Goal: Information Seeking & Learning: Understand process/instructions

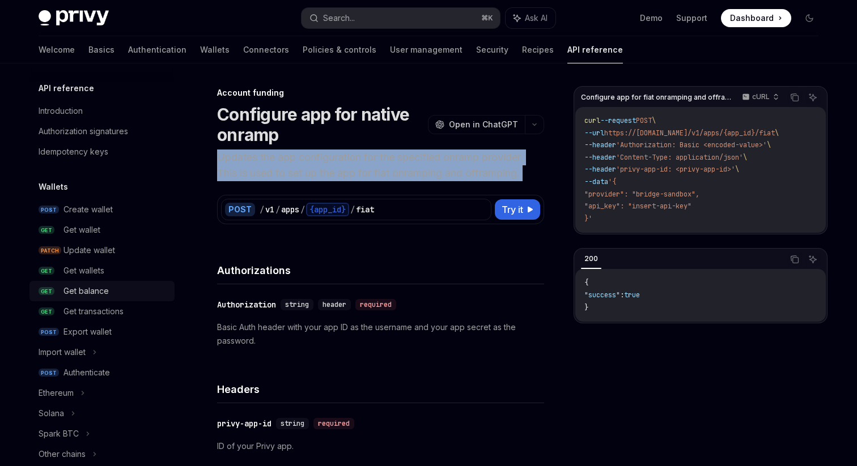
click at [66, 294] on div "Get balance" at bounding box center [85, 291] width 45 height 14
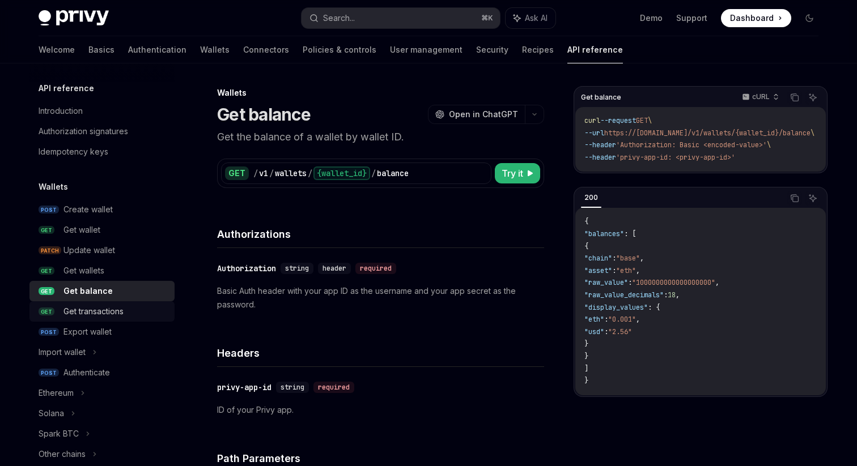
click at [80, 320] on link "GET Get transactions" at bounding box center [101, 311] width 145 height 20
type textarea "*"
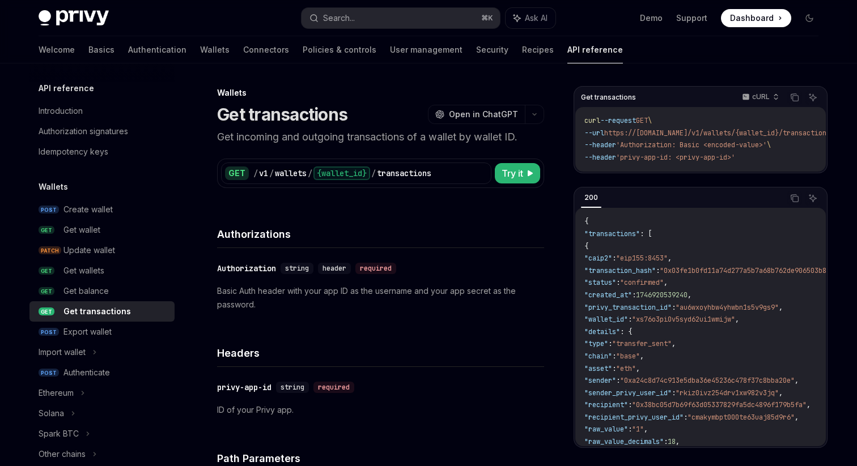
click at [80, 320] on link "GET Get transactions" at bounding box center [101, 311] width 145 height 20
click at [351, 150] on div "GET / v1 / wallets / {wallet_id} / transactions Try it Get transactions cURL Co…" at bounding box center [380, 166] width 327 height 43
click at [339, 144] on p "Get incoming and outgoing transactions of a wallet by wallet ID." at bounding box center [380, 137] width 327 height 16
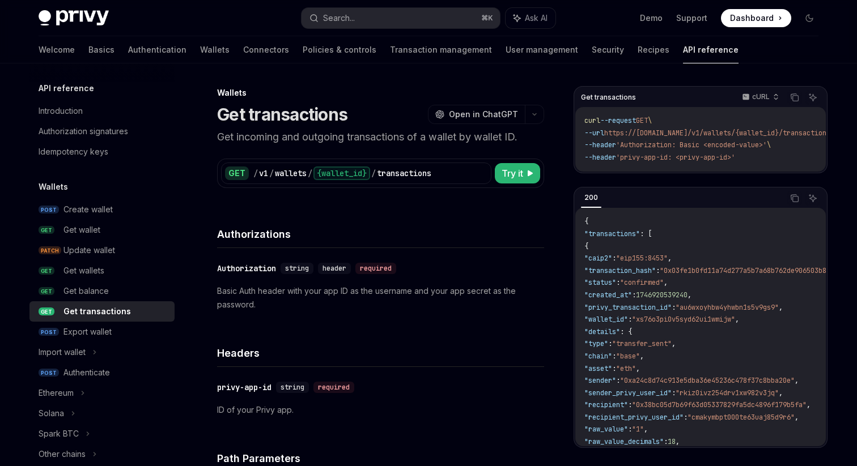
click at [339, 144] on p "Get incoming and outgoing transactions of a wallet by wallet ID." at bounding box center [380, 137] width 327 height 16
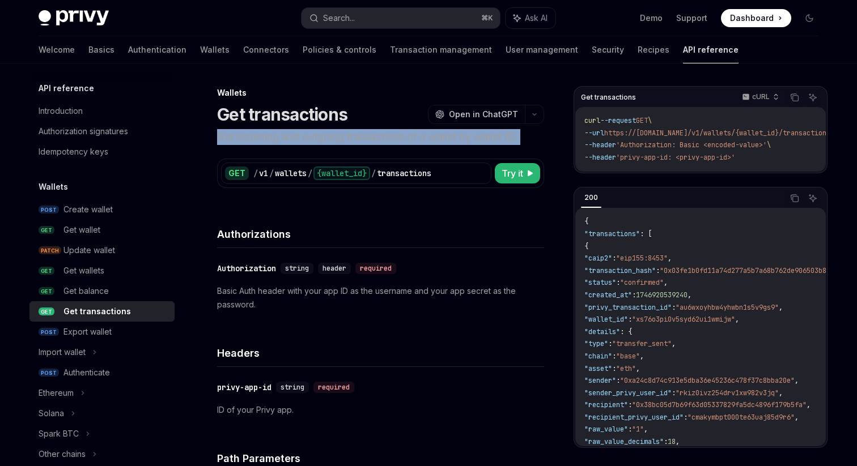
click at [339, 144] on p "Get incoming and outgoing transactions of a wallet by wallet ID." at bounding box center [380, 137] width 327 height 16
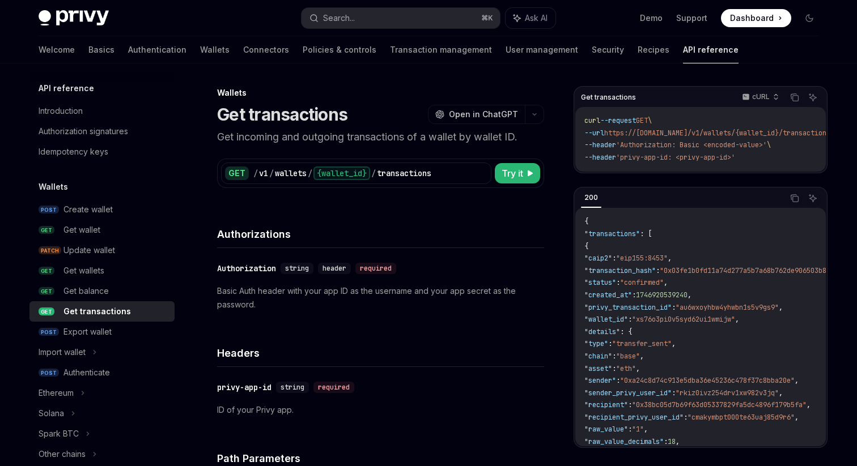
click at [339, 144] on p "Get incoming and outgoing transactions of a wallet by wallet ID." at bounding box center [380, 137] width 327 height 16
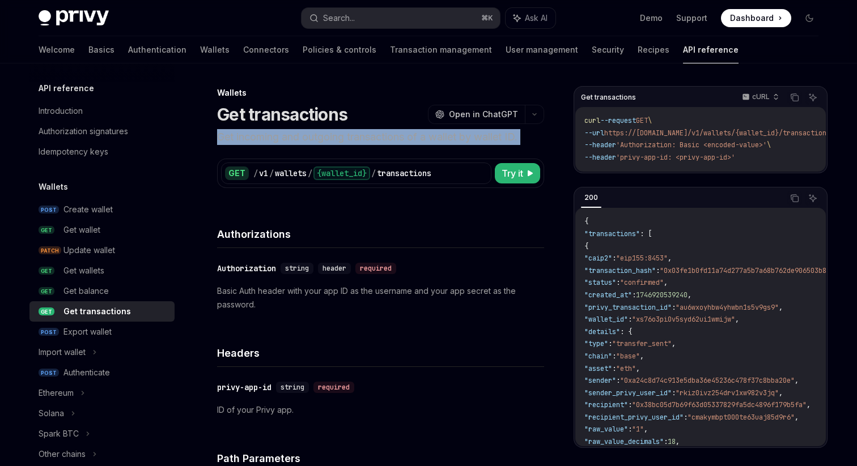
click at [339, 144] on p "Get incoming and outgoing transactions of a wallet by wallet ID." at bounding box center [380, 137] width 327 height 16
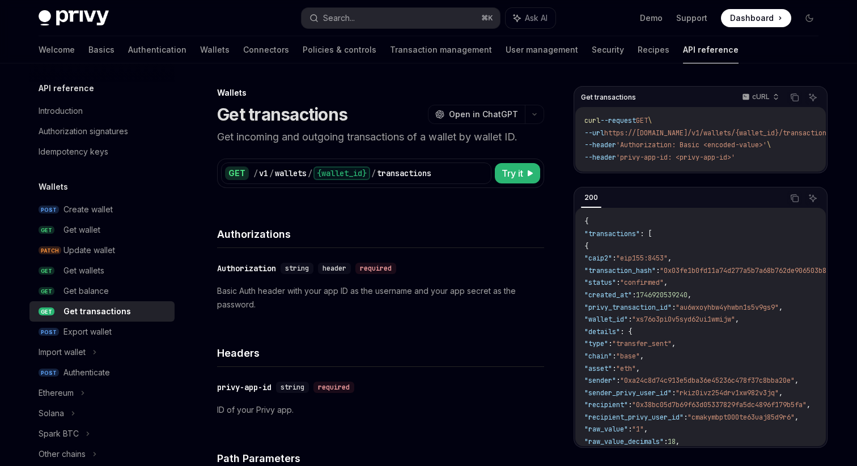
click at [339, 144] on p "Get incoming and outgoing transactions of a wallet by wallet ID." at bounding box center [380, 137] width 327 height 16
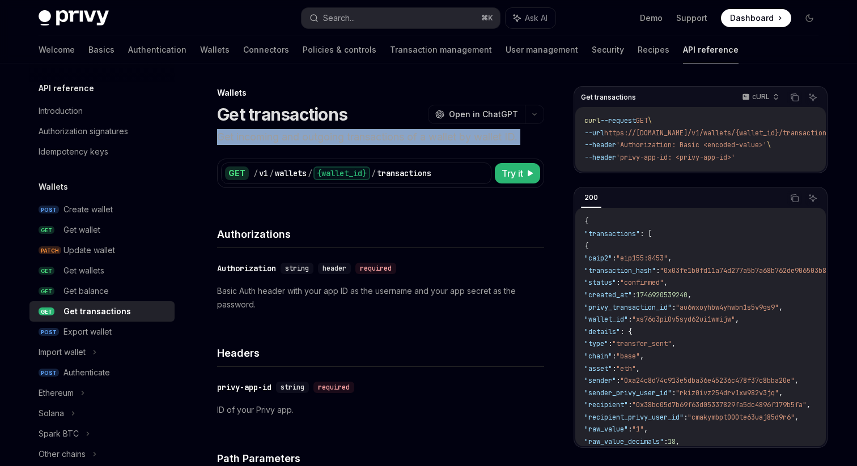
click at [339, 144] on p "Get incoming and outgoing transactions of a wallet by wallet ID." at bounding box center [380, 137] width 327 height 16
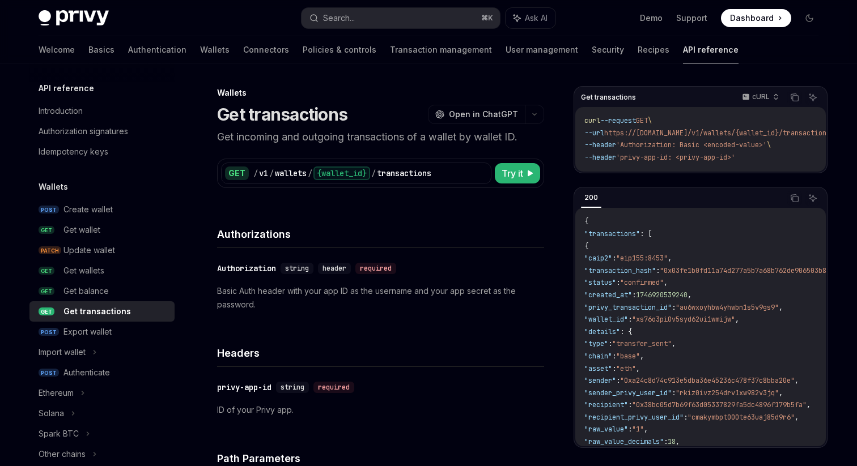
click at [339, 144] on p "Get incoming and outgoing transactions of a wallet by wallet ID." at bounding box center [380, 137] width 327 height 16
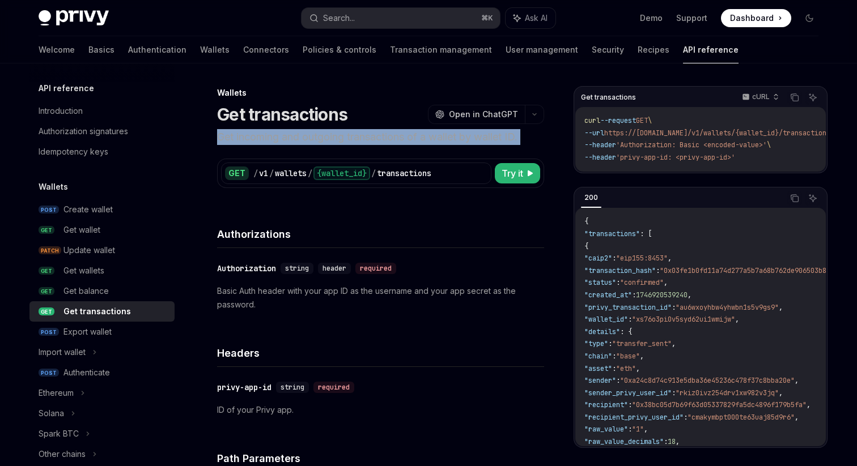
click at [339, 144] on p "Get incoming and outgoing transactions of a wallet by wallet ID." at bounding box center [380, 137] width 327 height 16
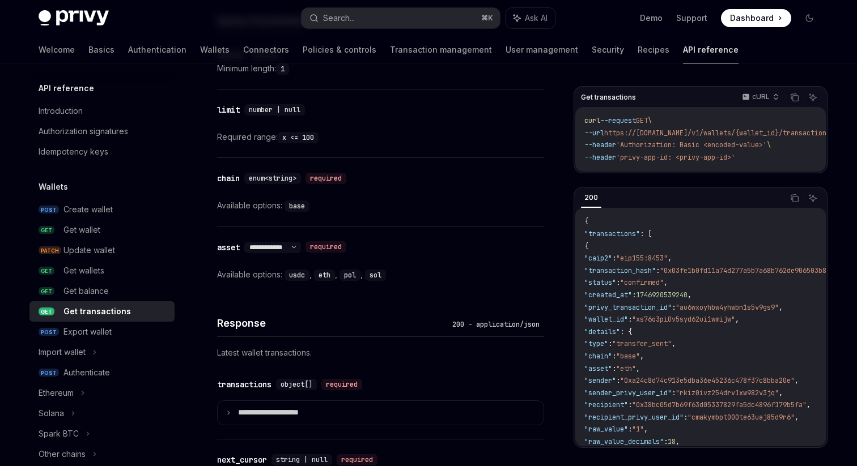
scroll to position [615, 0]
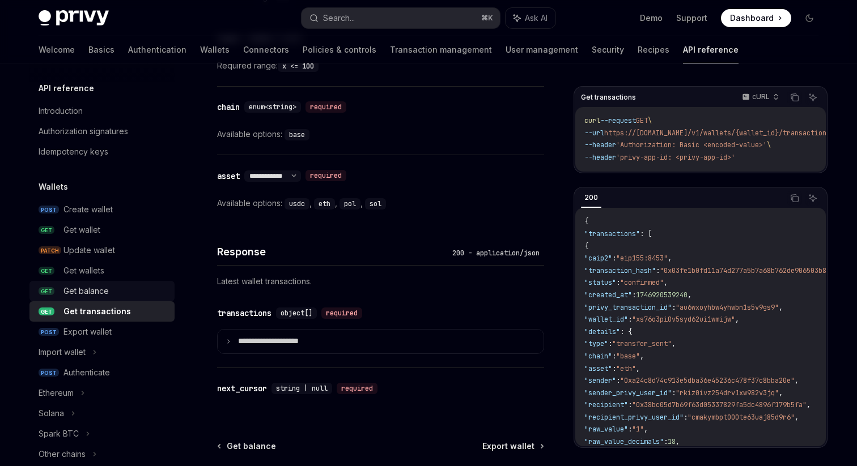
click at [85, 291] on div "Get balance" at bounding box center [85, 291] width 45 height 14
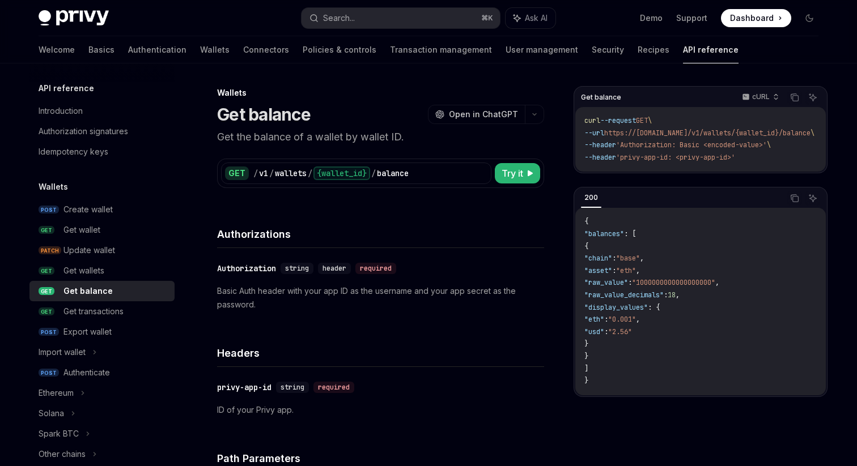
click at [283, 140] on p "Get the balance of a wallet by wallet ID." at bounding box center [380, 137] width 327 height 16
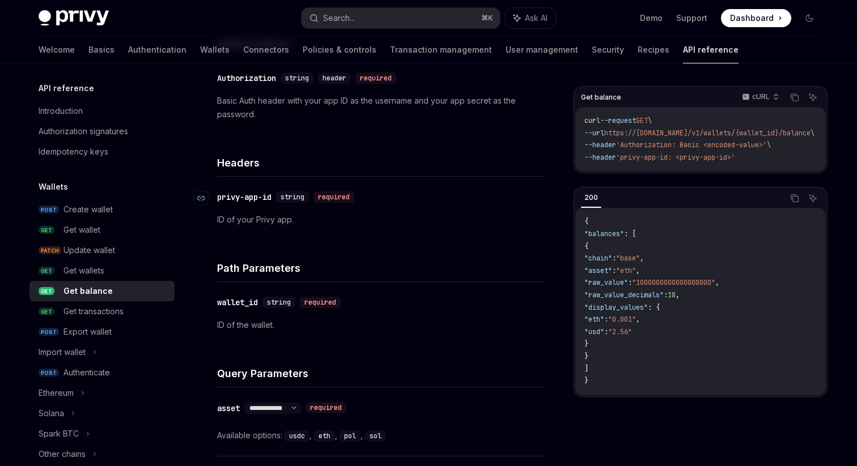
scroll to position [221, 0]
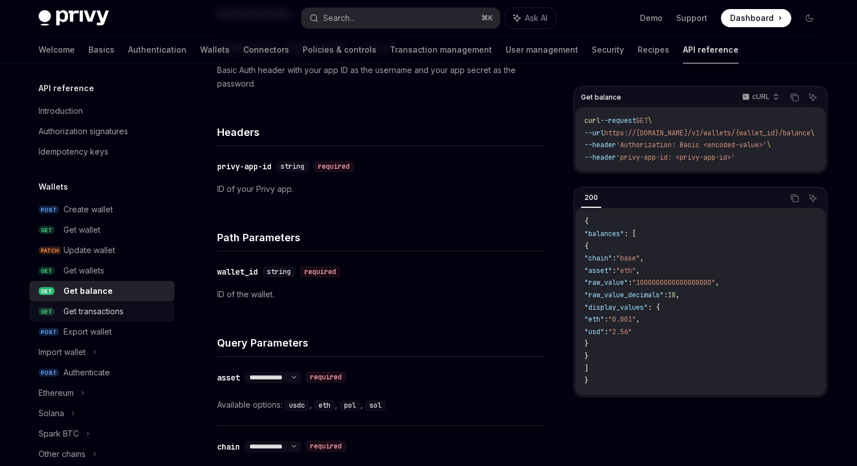
click at [96, 306] on div "Get transactions" at bounding box center [93, 312] width 60 height 14
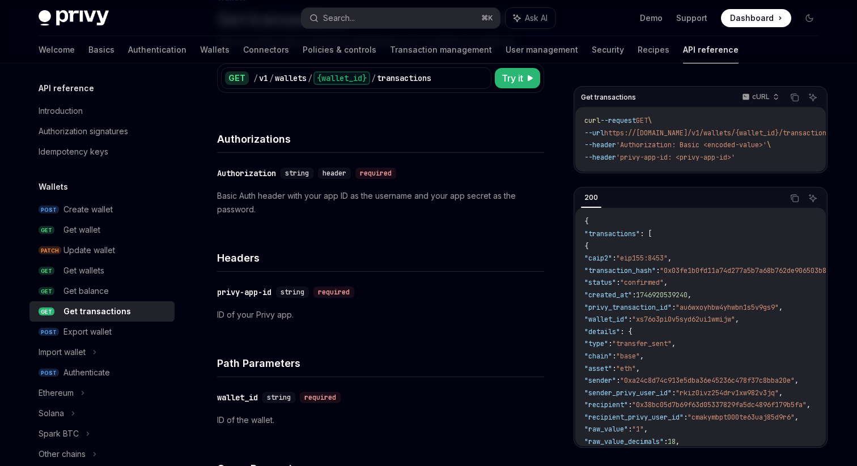
scroll to position [91, 0]
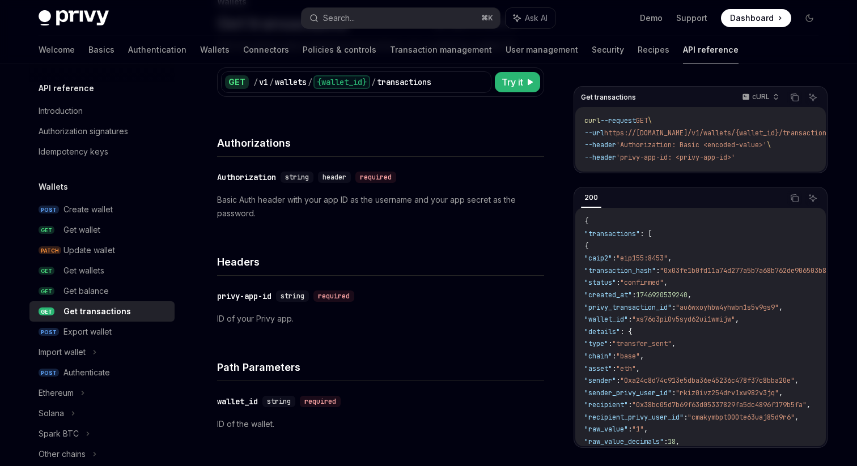
click at [662, 345] on span ""transfer_sent"" at bounding box center [642, 343] width 60 height 9
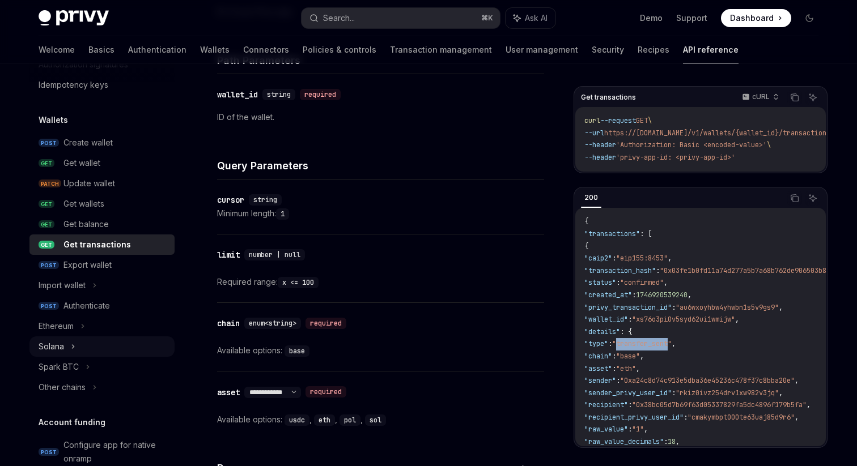
scroll to position [82, 0]
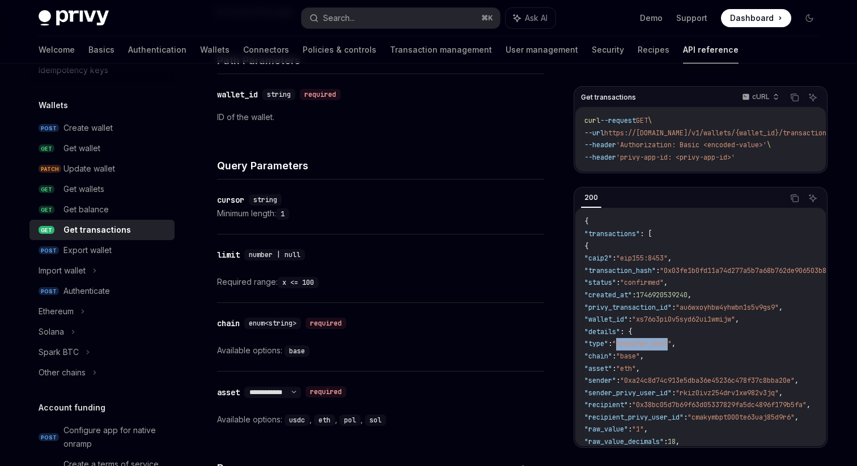
click at [67, 364] on div "Other chains" at bounding box center [101, 373] width 145 height 20
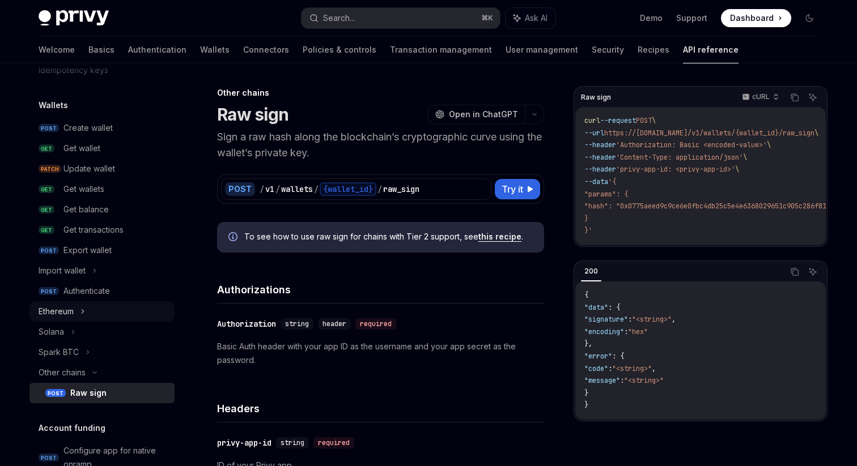
click at [78, 313] on div "Ethereum" at bounding box center [101, 311] width 145 height 20
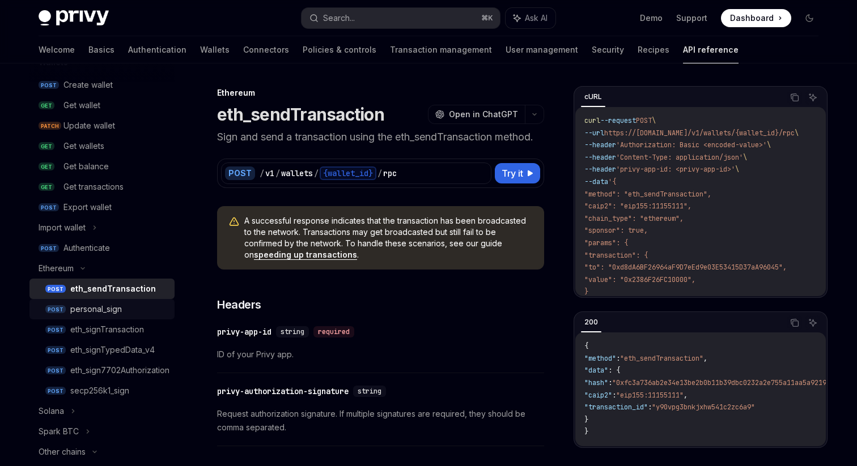
scroll to position [126, 0]
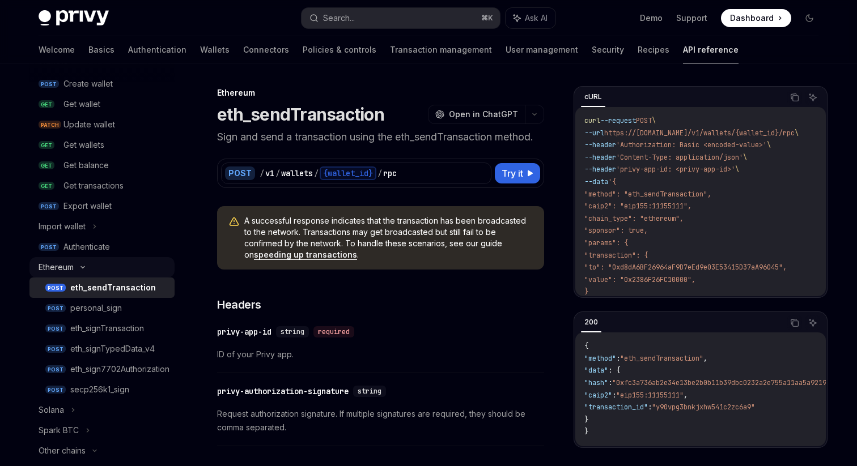
click at [78, 261] on div "Ethereum" at bounding box center [101, 267] width 145 height 20
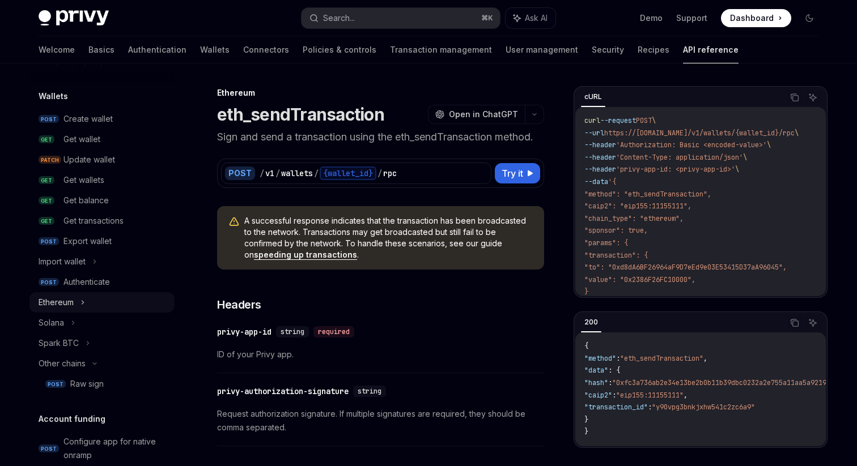
scroll to position [64, 0]
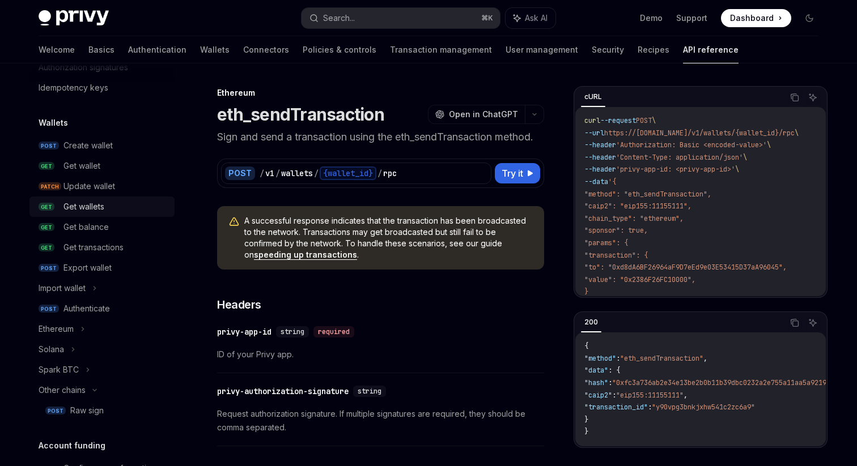
click at [85, 205] on div "Get wallets" at bounding box center [83, 207] width 41 height 14
type textarea "*"
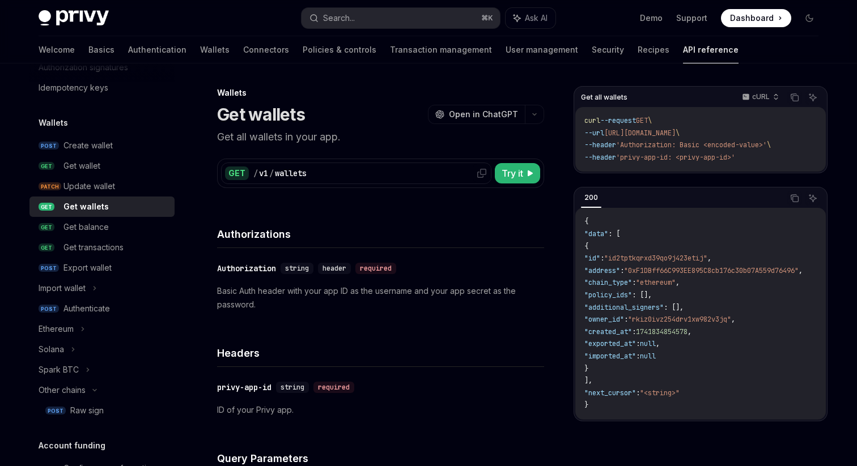
click at [409, 174] on div "/ v1 / wallets" at bounding box center [370, 173] width 234 height 11
